Goal: Transaction & Acquisition: Book appointment/travel/reservation

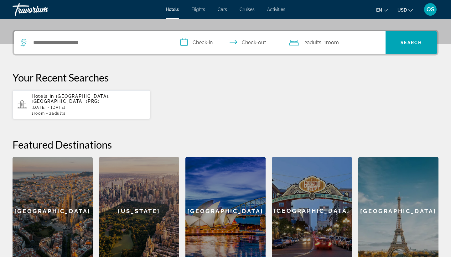
scroll to position [65, 0]
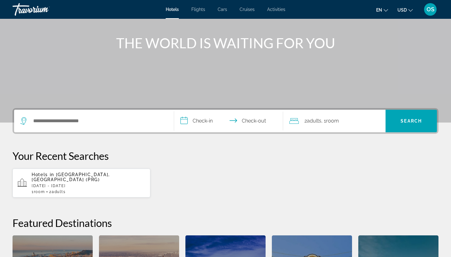
click at [278, 12] on div "Hotels Flights Cars Cruises Activities Hotels Flights Cars Cruises Activities e…" at bounding box center [225, 9] width 451 height 16
click at [277, 11] on span "Activities" at bounding box center [276, 9] width 18 height 5
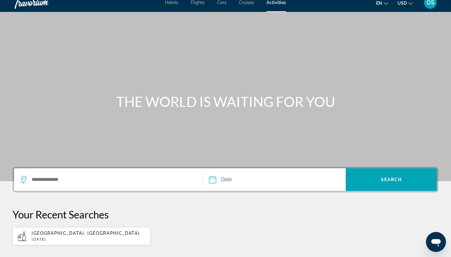
scroll to position [13, 0]
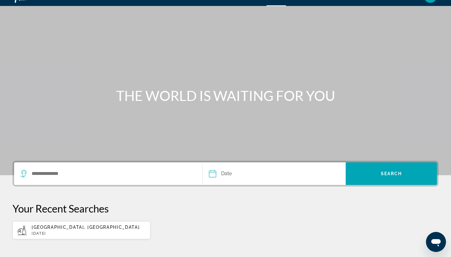
click at [93, 228] on p "[GEOGRAPHIC_DATA], [GEOGRAPHIC_DATA]" at bounding box center [89, 226] width 114 height 5
type input "**********"
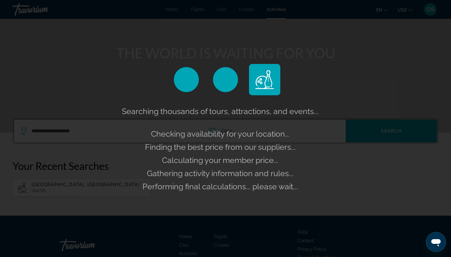
scroll to position [66, 0]
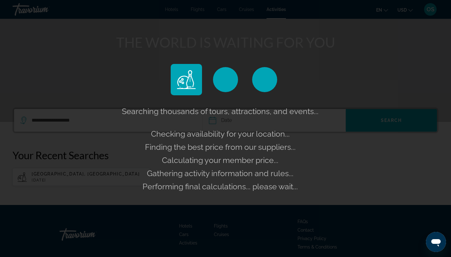
click at [265, 126] on div "Searching thousands of tours, attractions, and events... Checking availability …" at bounding box center [225, 149] width 210 height 88
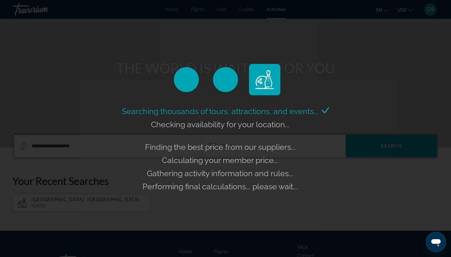
scroll to position [34, 0]
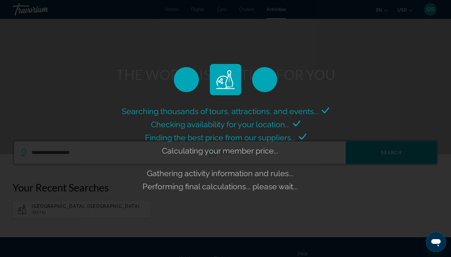
click at [255, 149] on span "Calculating your member price..." at bounding box center [220, 150] width 116 height 9
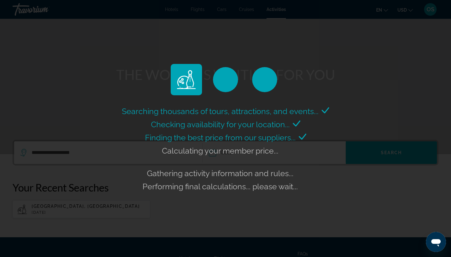
click at [255, 149] on span "Calculating your member price..." at bounding box center [220, 150] width 116 height 9
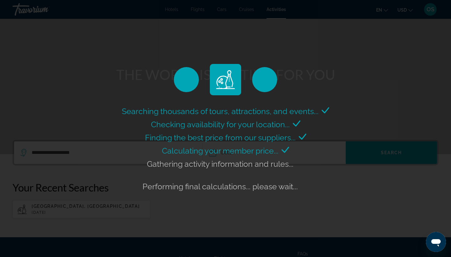
click at [255, 149] on span "Calculating your member price..." at bounding box center [220, 150] width 116 height 9
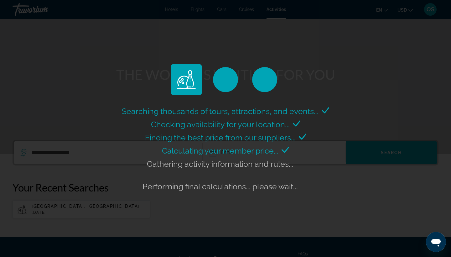
click at [244, 168] on div "Gathering activity information and rules..." at bounding box center [225, 163] width 157 height 13
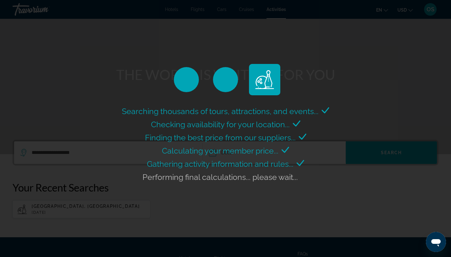
click at [244, 168] on div "Gathering activity information and rules..." at bounding box center [225, 163] width 157 height 13
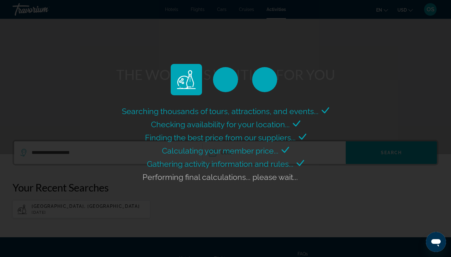
click at [244, 168] on div "Gathering activity information and rules..." at bounding box center [225, 163] width 157 height 13
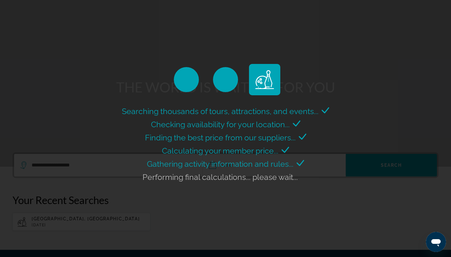
scroll to position [22, 0]
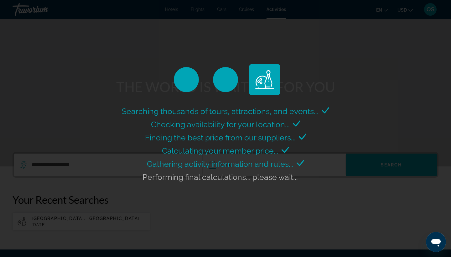
click at [244, 168] on div "Gathering activity information and rules..." at bounding box center [225, 163] width 157 height 13
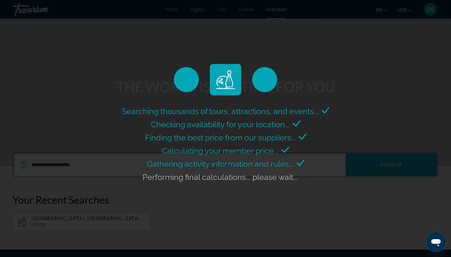
click at [177, 160] on span "Gathering activity information and rules..." at bounding box center [220, 163] width 147 height 9
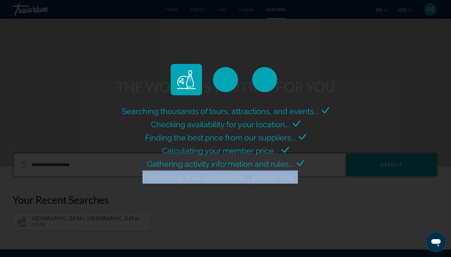
drag, startPoint x: 145, startPoint y: 174, endPoint x: 301, endPoint y: 172, distance: 156.2
click at [301, 172] on div "Performing final calculations... please wait..." at bounding box center [225, 176] width 166 height 13
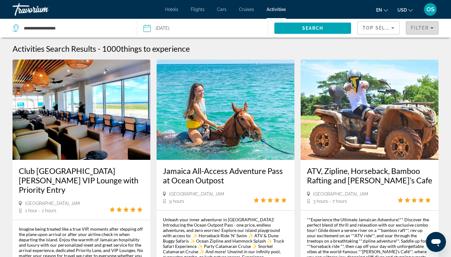
click at [421, 30] on span "Filter" at bounding box center [420, 27] width 18 height 5
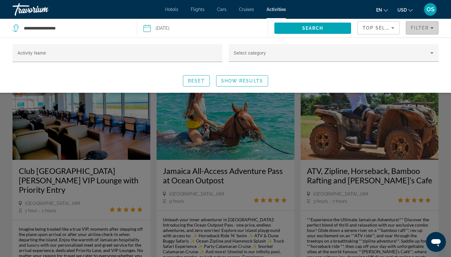
click at [421, 30] on span "Filter" at bounding box center [420, 27] width 18 height 5
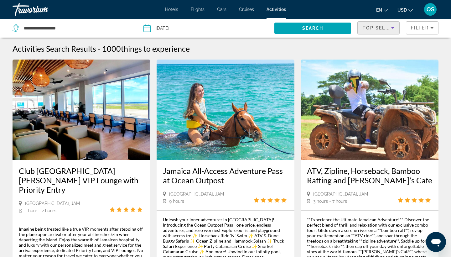
click at [390, 28] on icon "Sort by" at bounding box center [393, 28] width 8 height 8
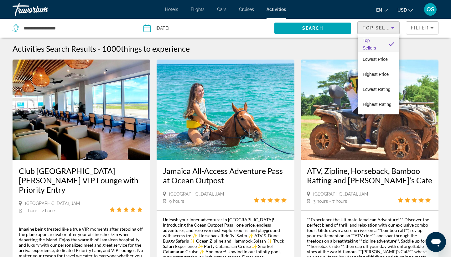
click at [390, 28] on div at bounding box center [225, 128] width 451 height 257
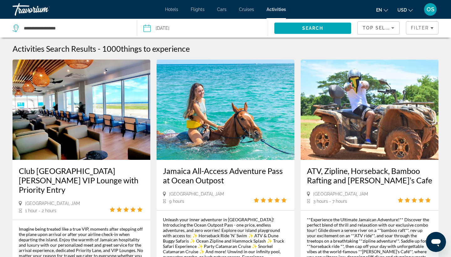
click at [181, 32] on input "Date: Oct 26, 2025" at bounding box center [174, 29] width 65 height 21
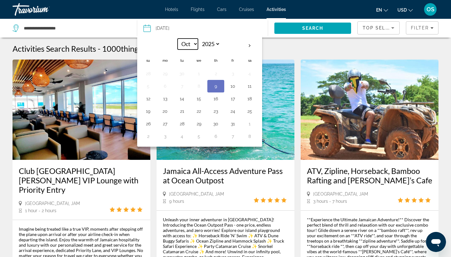
select select "**"
click at [201, 125] on button "26" at bounding box center [199, 123] width 10 height 9
type input "**********"
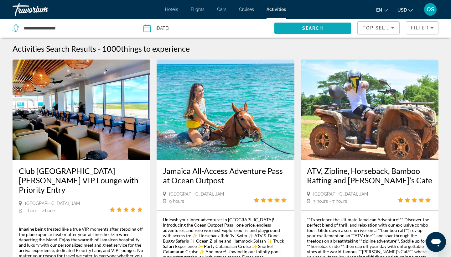
click at [319, 29] on span "Search" at bounding box center [312, 28] width 21 height 5
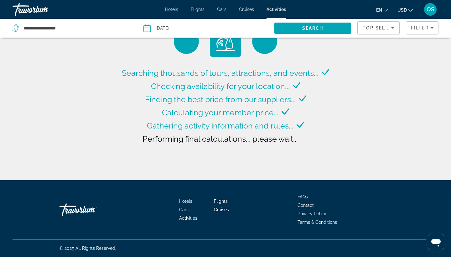
click at [233, 121] on span "Gathering activity information and rules..." at bounding box center [220, 125] width 147 height 9
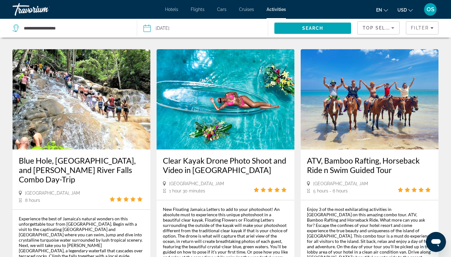
scroll to position [588, 0]
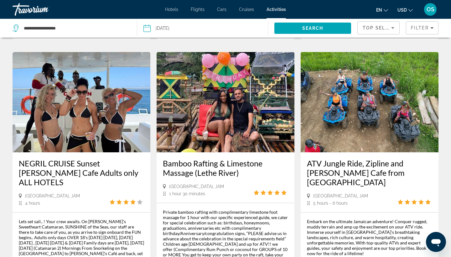
click at [211, 209] on div "Private bamboo rafting with complimentary limestone foot massage for 1 hour wit…" at bounding box center [225, 257] width 125 height 96
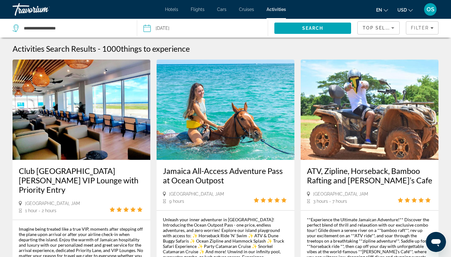
scroll to position [0, 0]
click at [420, 27] on span "Filter" at bounding box center [420, 27] width 18 height 5
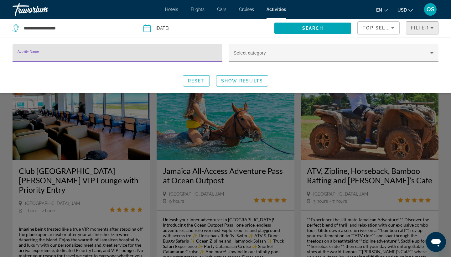
click at [420, 27] on span "Filter" at bounding box center [420, 27] width 18 height 5
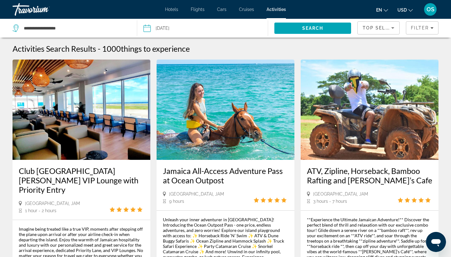
click at [387, 28] on span "Top Sellers" at bounding box center [381, 27] width 36 height 5
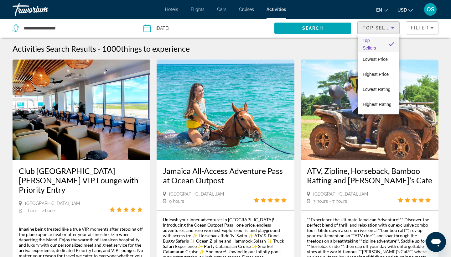
click at [387, 28] on div at bounding box center [225, 128] width 451 height 257
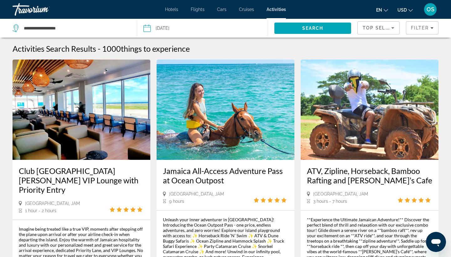
click at [380, 29] on span "Top Sellers" at bounding box center [381, 27] width 36 height 5
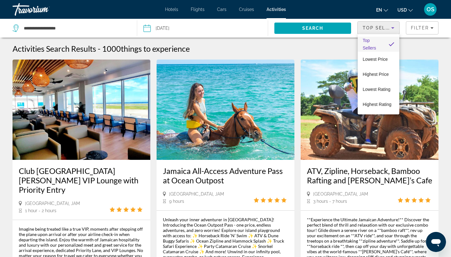
click at [373, 27] on div at bounding box center [225, 128] width 451 height 257
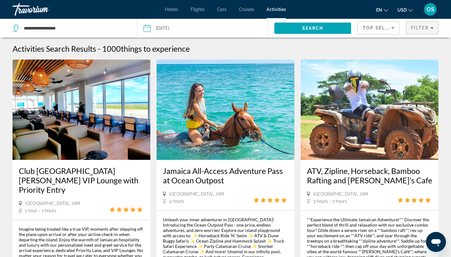
click at [420, 26] on span "Filter" at bounding box center [420, 27] width 18 height 5
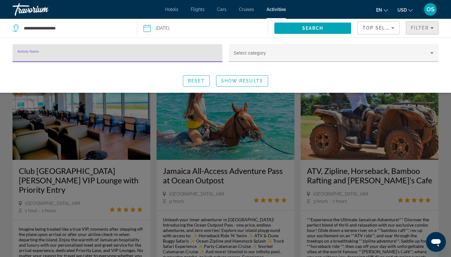
click at [420, 28] on span "Filter" at bounding box center [420, 27] width 18 height 5
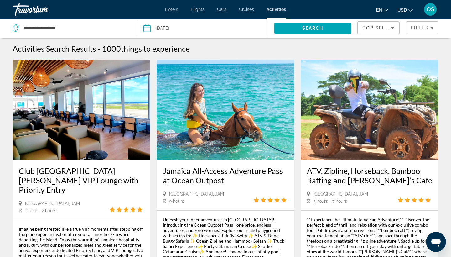
click at [371, 23] on div "Top Sellers" at bounding box center [379, 31] width 32 height 18
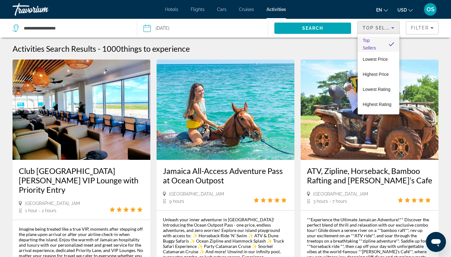
click at [368, 31] on div at bounding box center [225, 128] width 451 height 257
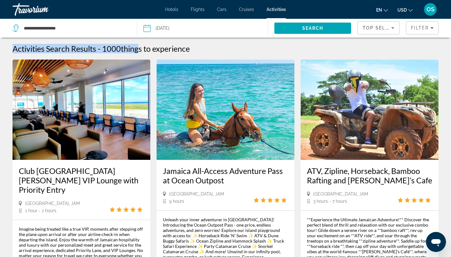
drag, startPoint x: 13, startPoint y: 49, endPoint x: 141, endPoint y: 45, distance: 127.2
click at [141, 45] on div "Activities Search Results - 1000 things to experience" at bounding box center [226, 48] width 426 height 9
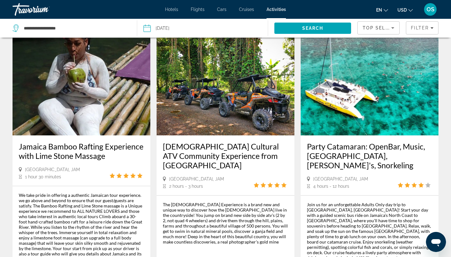
scroll to position [264, 0]
